Goal: Information Seeking & Learning: Learn about a topic

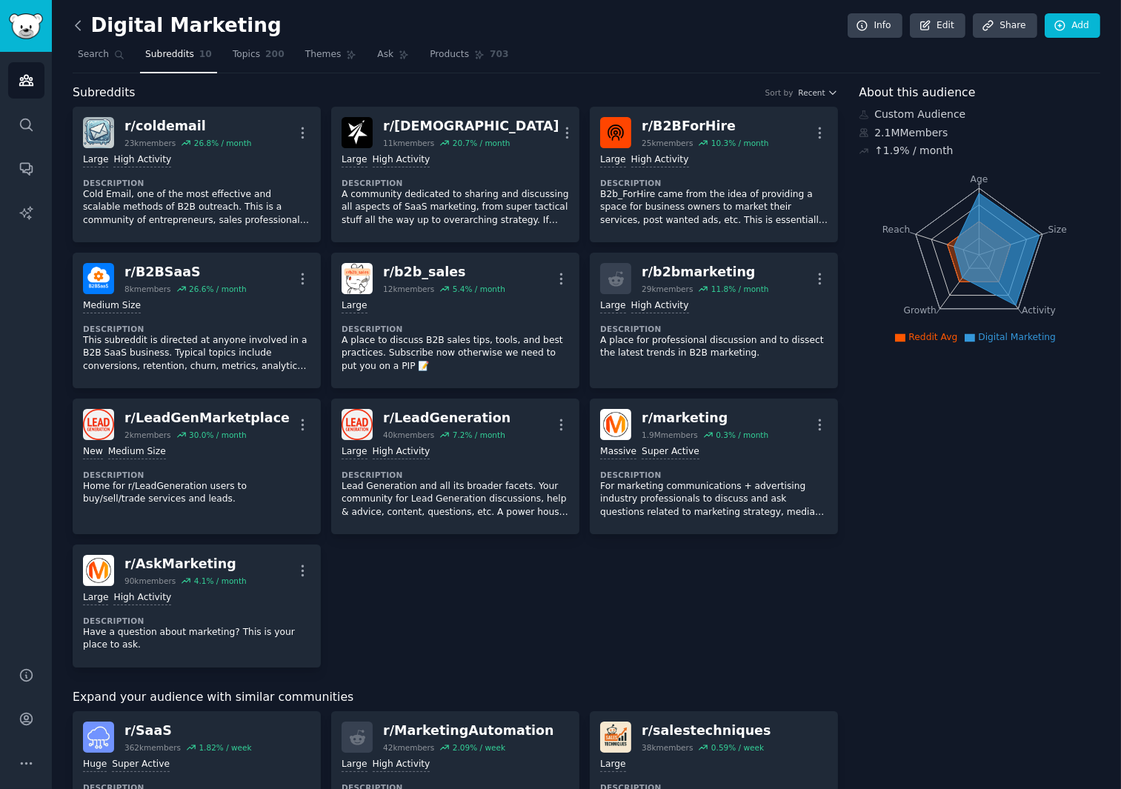
click at [76, 18] on icon at bounding box center [78, 26] width 16 height 16
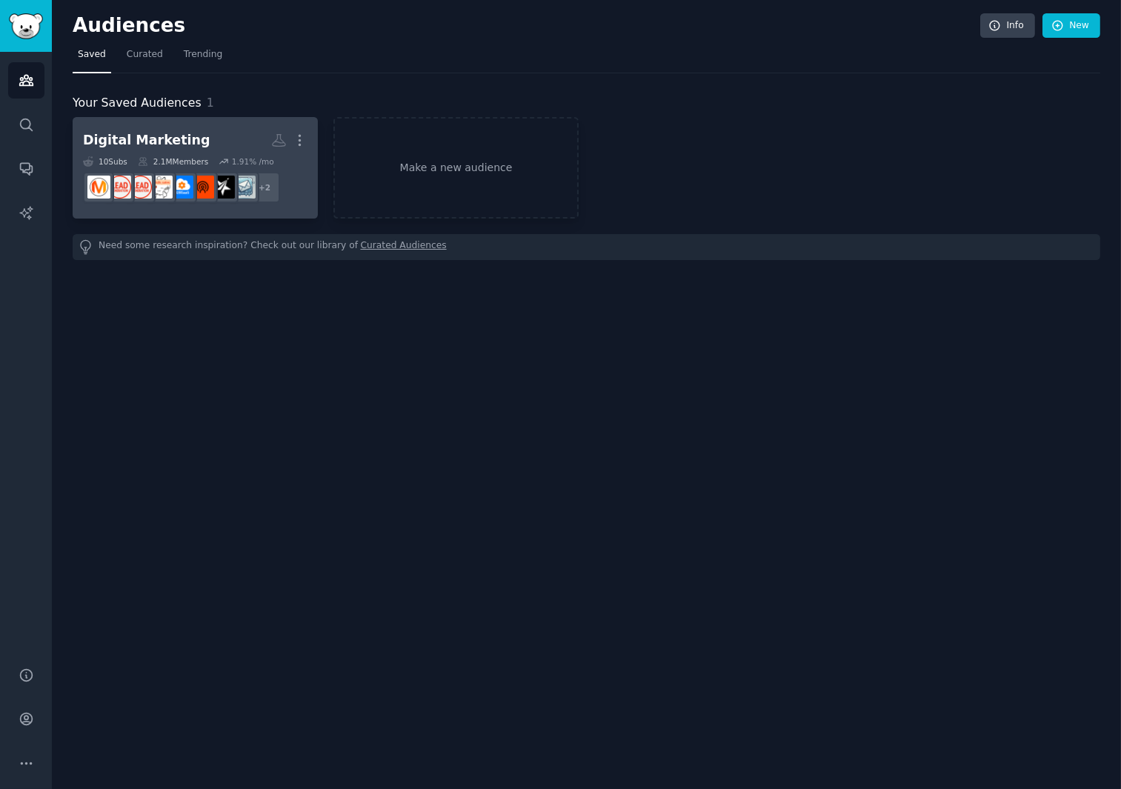
click at [147, 167] on dd "+ 2" at bounding box center [195, 187] width 225 height 41
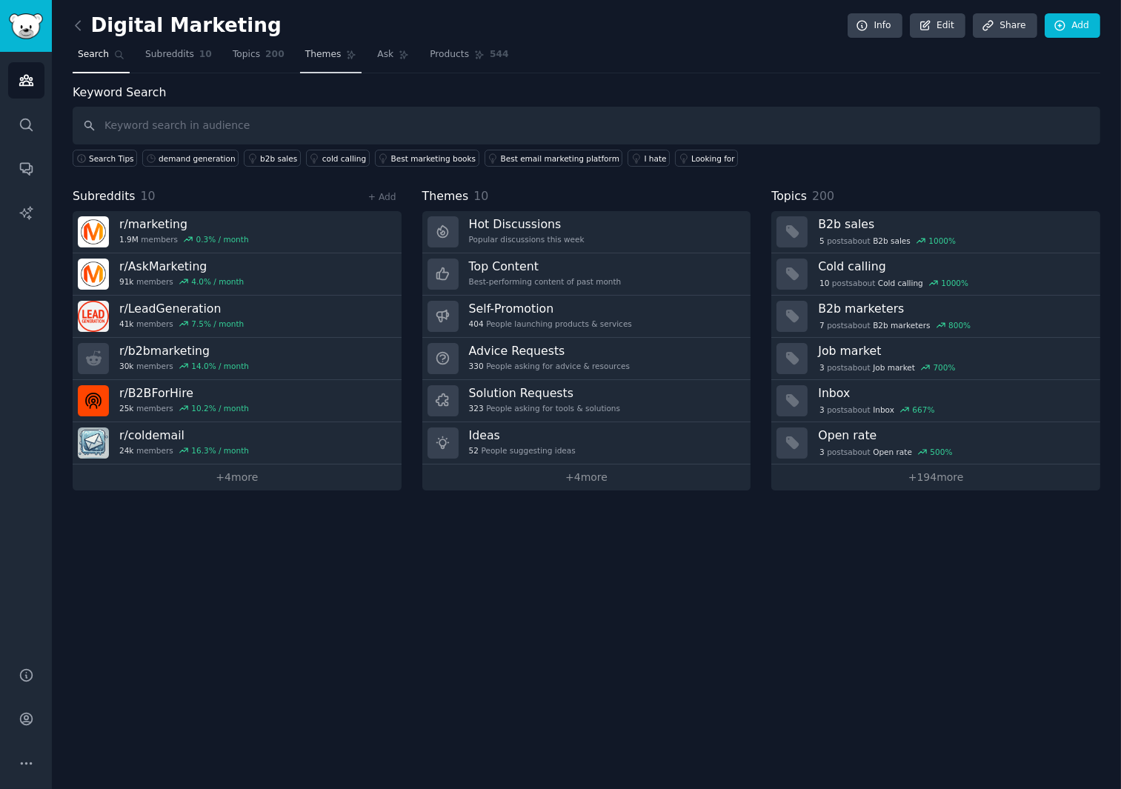
click at [300, 62] on link "Themes" at bounding box center [331, 58] width 62 height 30
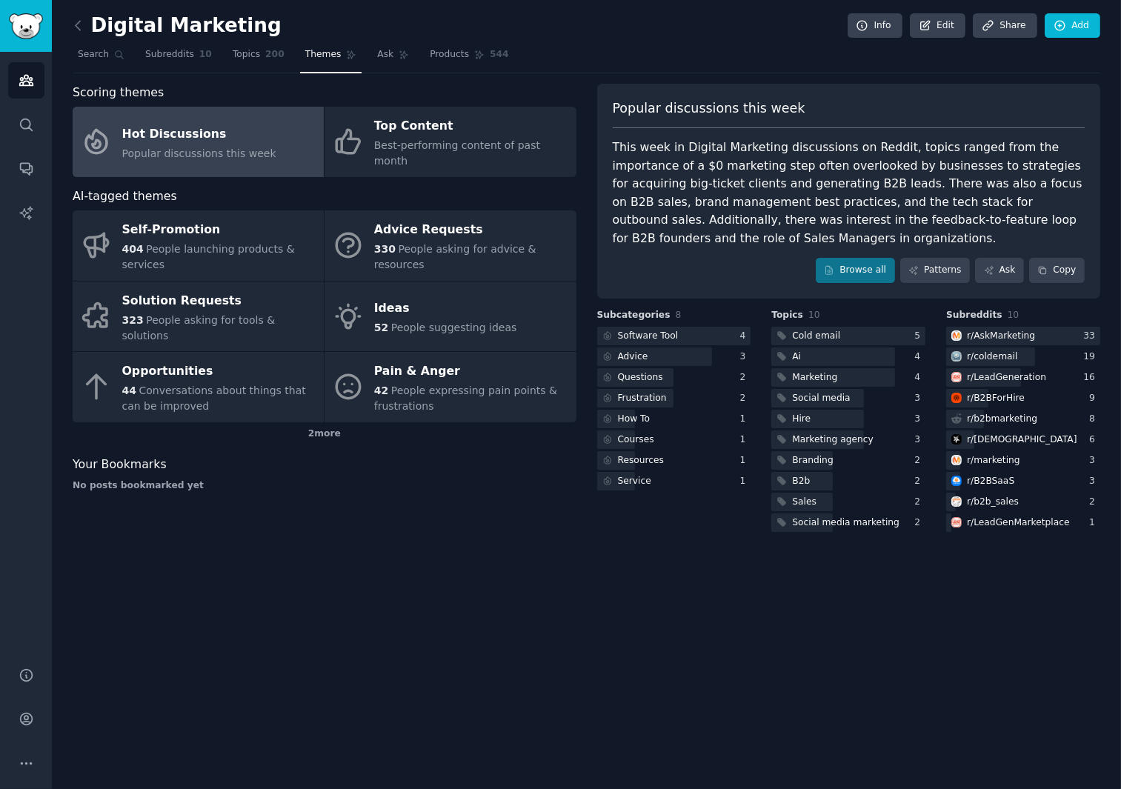
click at [90, 29] on link at bounding box center [82, 26] width 19 height 24
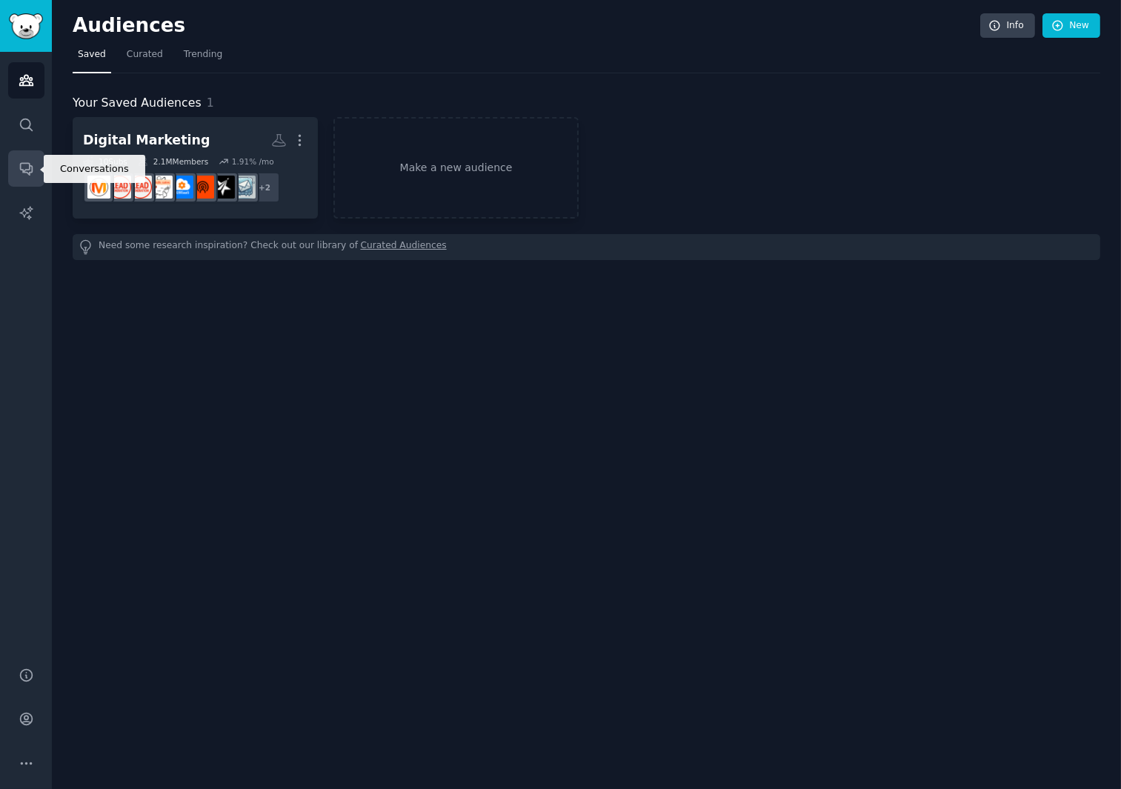
click at [18, 180] on link "Conversations" at bounding box center [26, 168] width 36 height 36
